Goal: Information Seeking & Learning: Check status

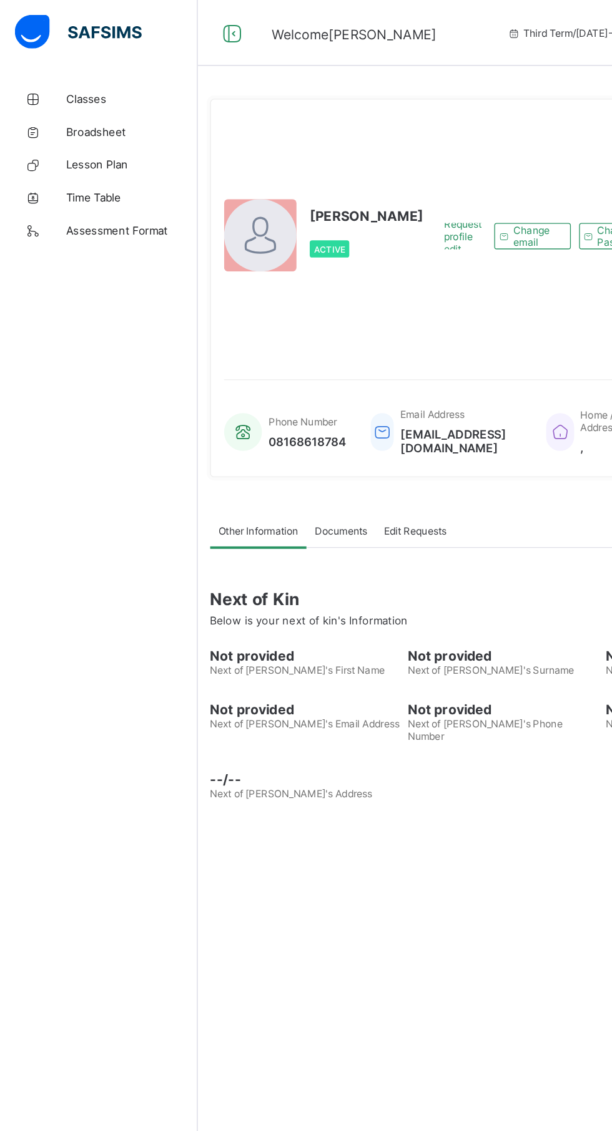
click at [61, 75] on span "Classes" at bounding box center [100, 75] width 100 height 10
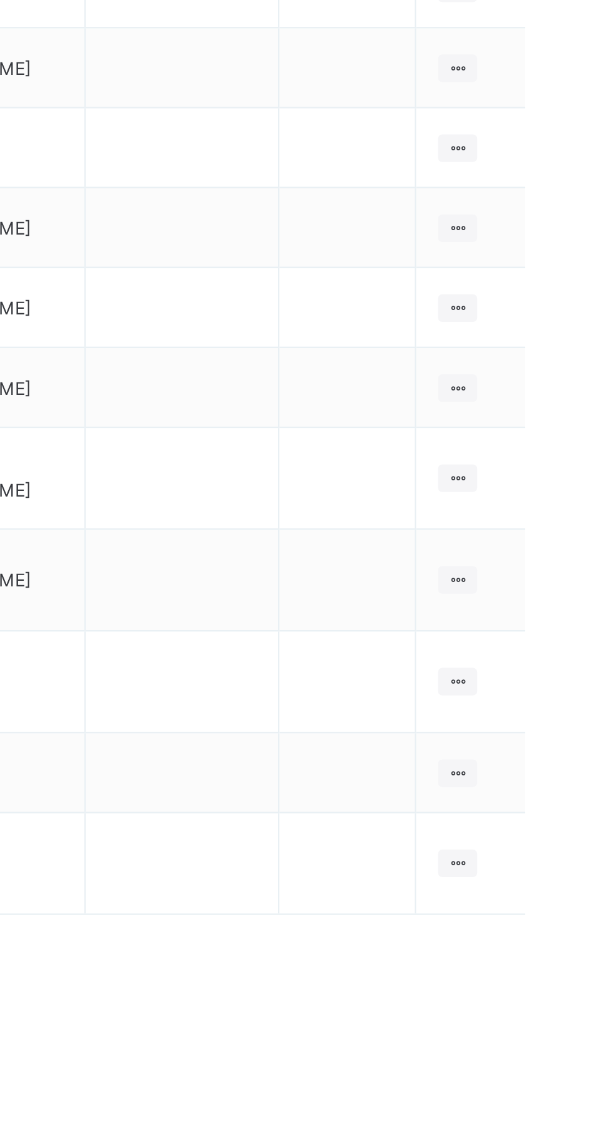
click at [0, 0] on ul "View Class" at bounding box center [0, 0] width 0 height 0
click at [0, 0] on div "View Class" at bounding box center [0, 0] width 0 height 0
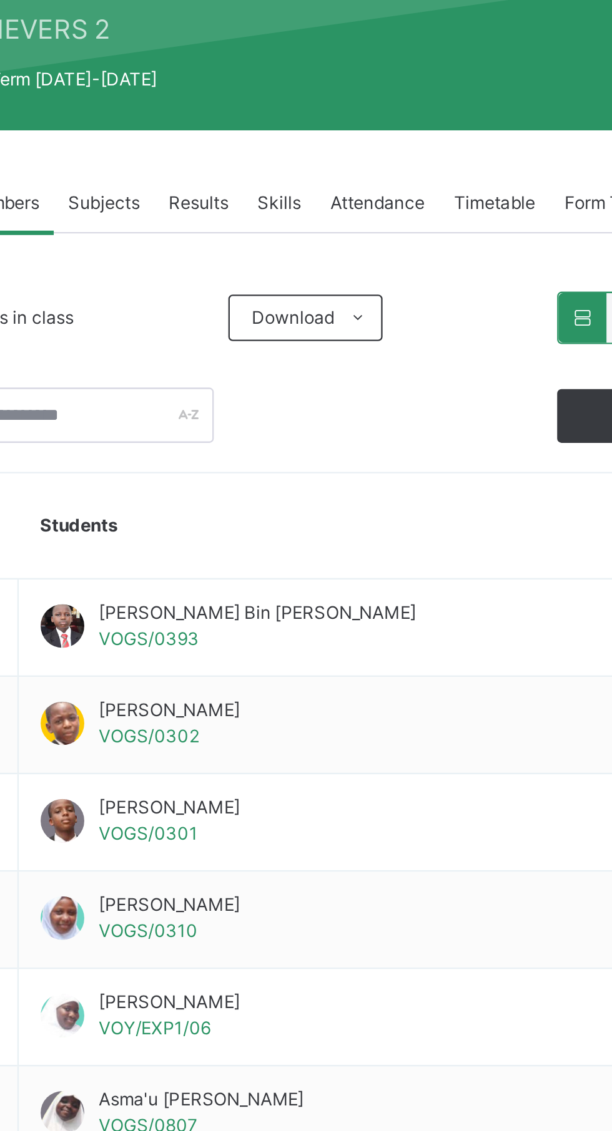
click at [301, 281] on span "Results" at bounding box center [301, 282] width 26 height 11
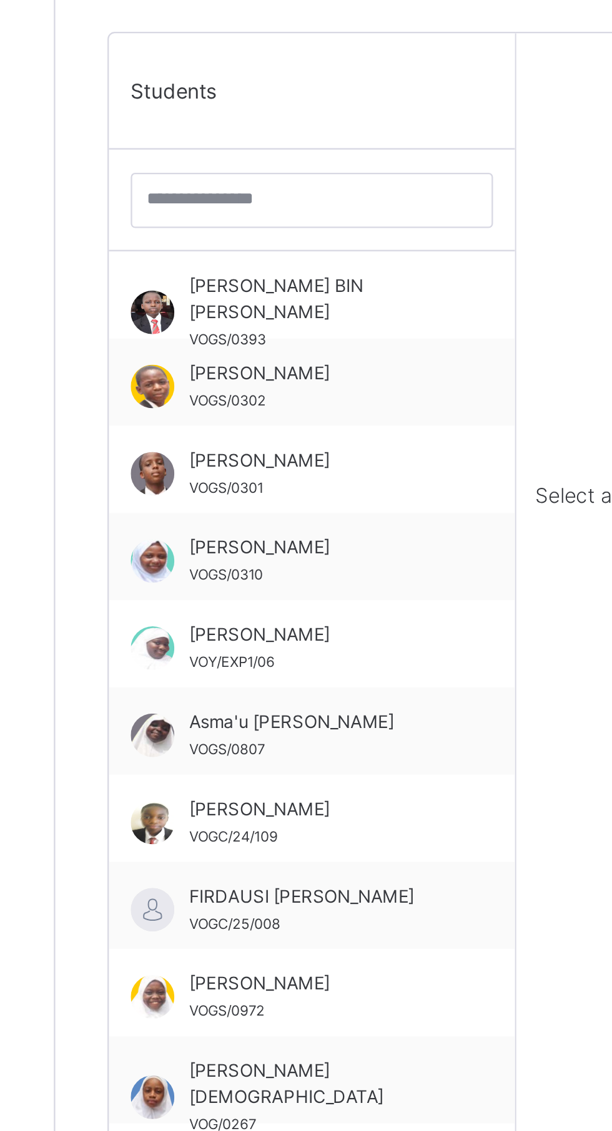
click at [248, 700] on div "[PERSON_NAME] VOGC/24/109" at bounding box center [263, 699] width 112 height 22
